Goal: Task Accomplishment & Management: Manage account settings

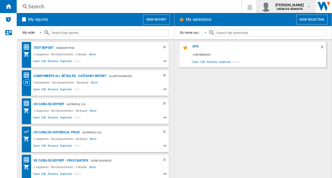
click at [309, 5] on md-icon "button" at bounding box center [309, 6] width 4 height 4
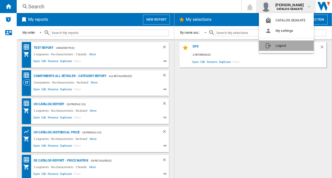
click at [283, 46] on button "Logout" at bounding box center [286, 45] width 55 height 10
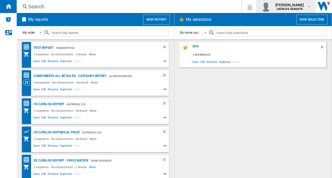
click at [305, 7] on div "[PERSON_NAME] CATALOG [GEOGRAPHIC_DATA]" at bounding box center [290, 6] width 34 height 8
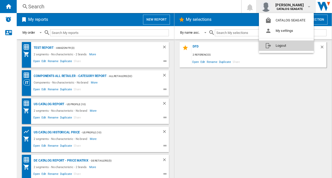
click at [284, 46] on button "Logout" at bounding box center [286, 45] width 55 height 10
